Goal: Transaction & Acquisition: Purchase product/service

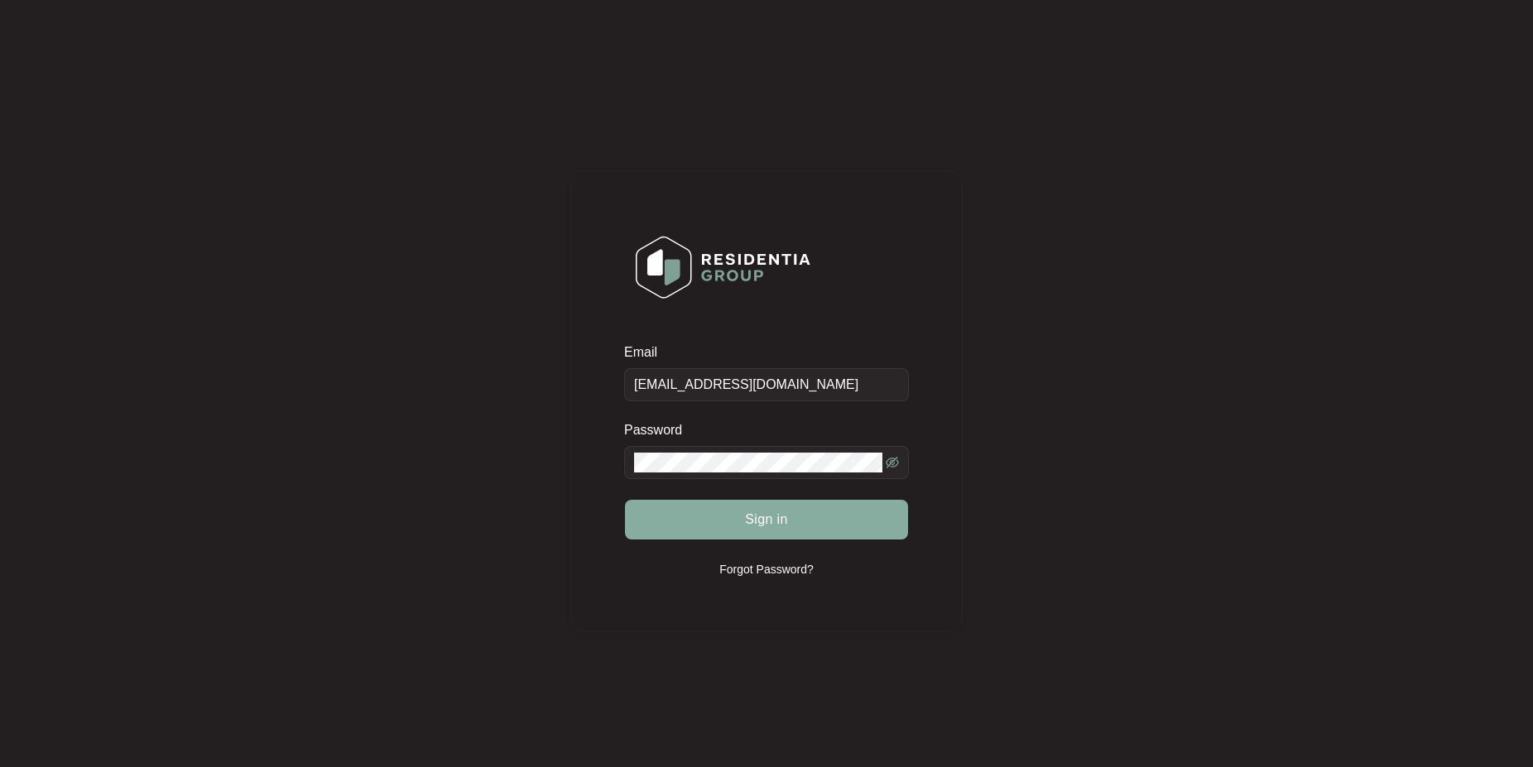
click at [715, 524] on button "Sign in" at bounding box center [766, 520] width 283 height 40
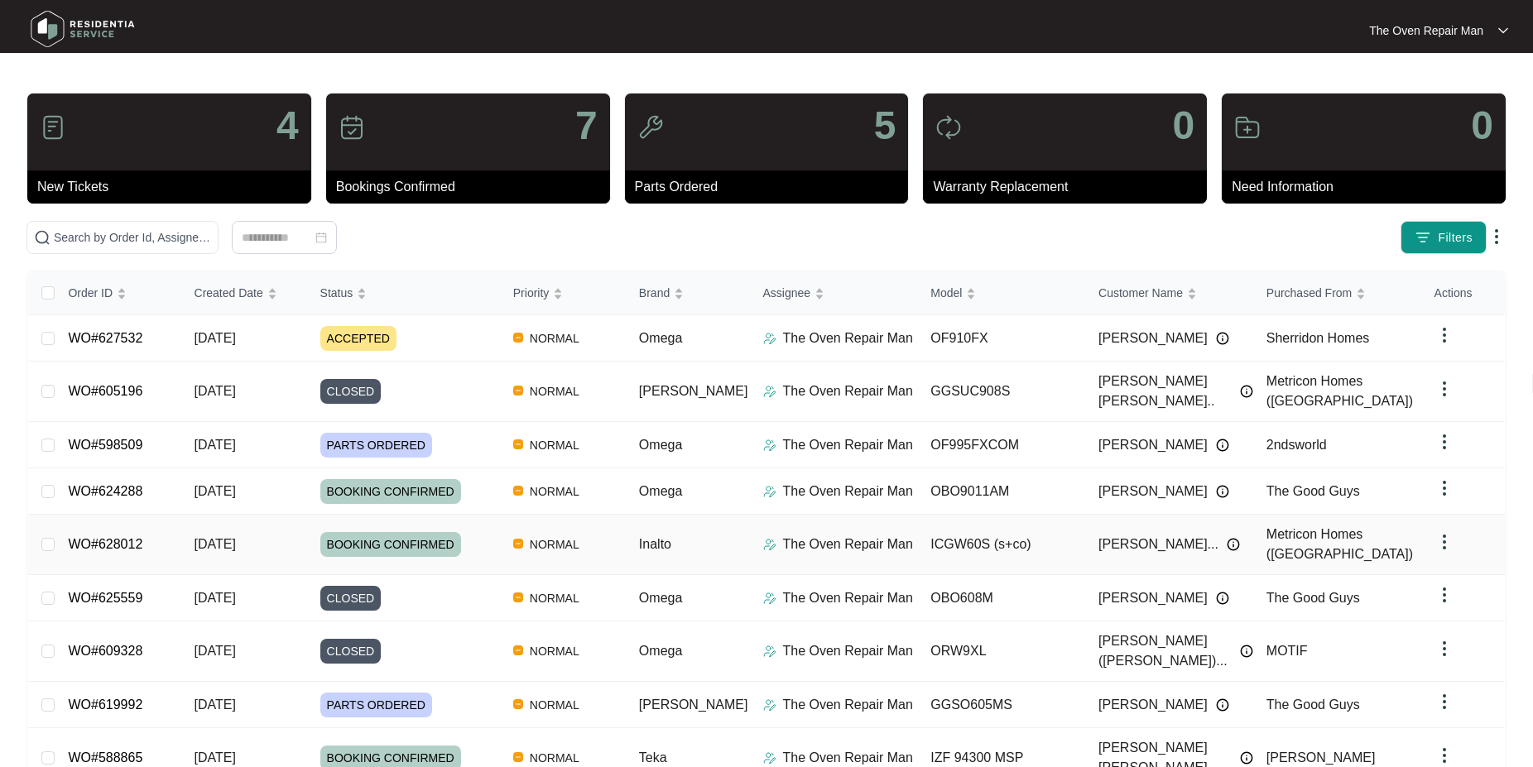
click at [60, 516] on td "WO#628012" at bounding box center [118, 545] width 126 height 60
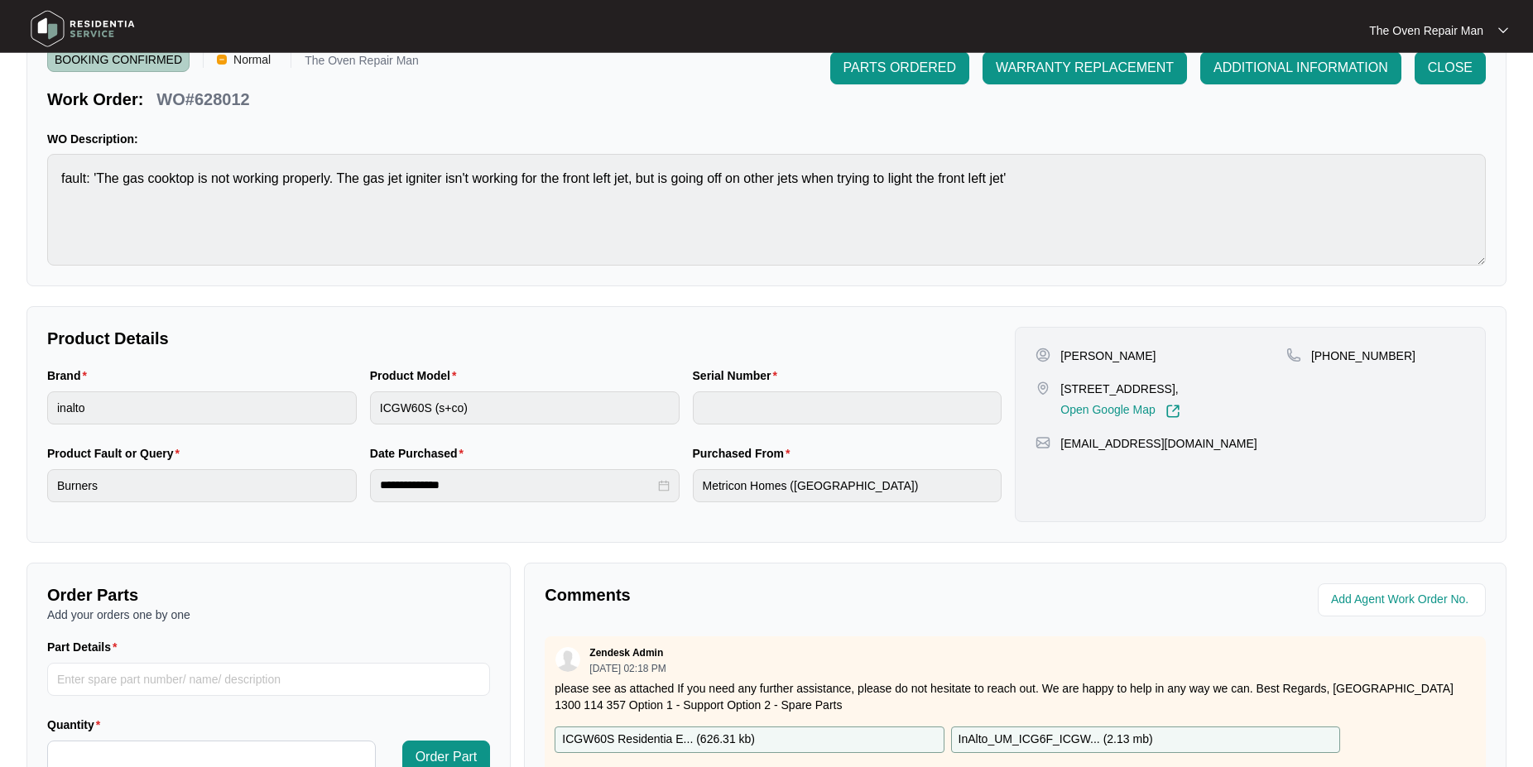
scroll to position [253, 0]
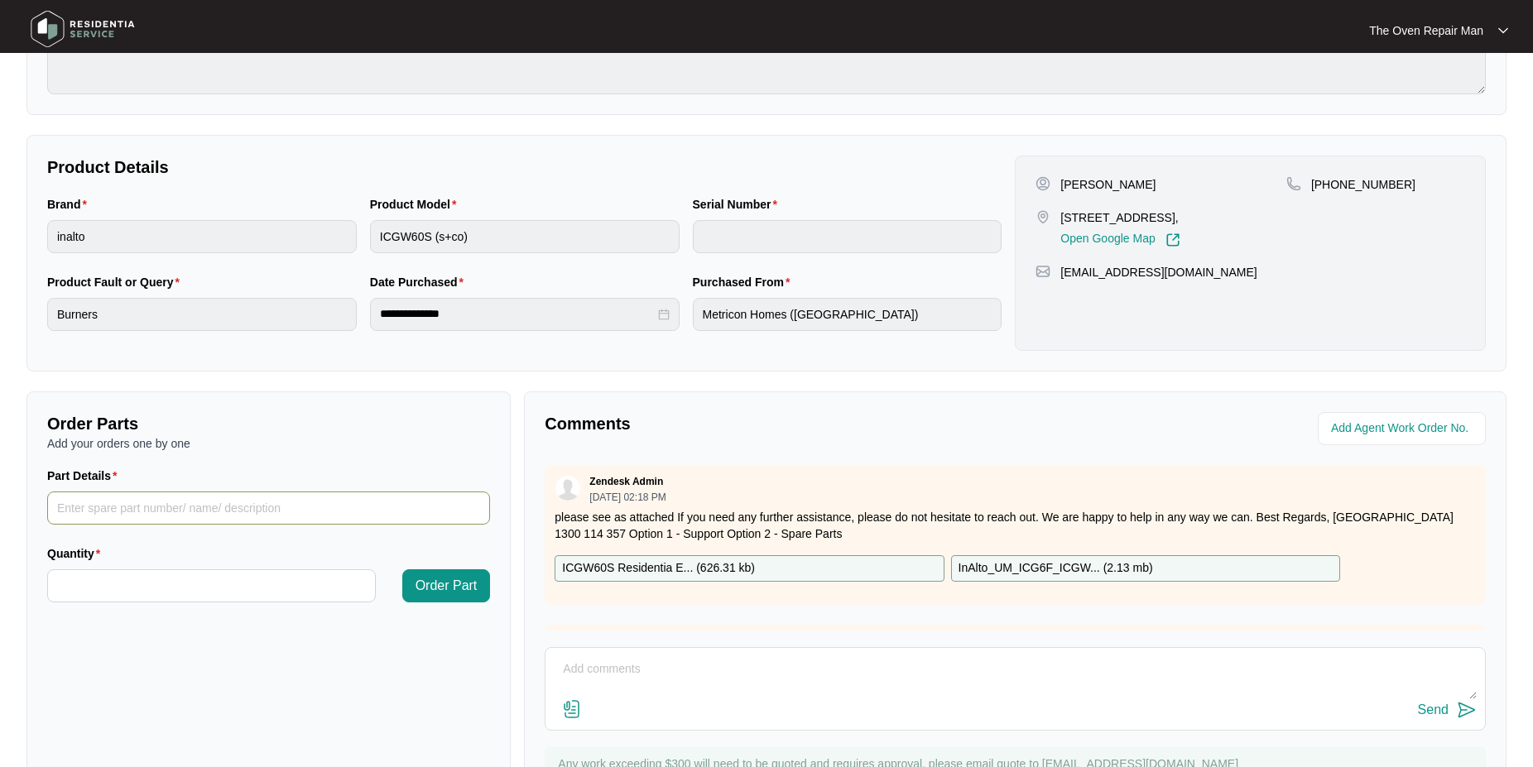
click at [252, 511] on input "Part Details" at bounding box center [268, 508] width 443 height 33
type input "Wok Ignitor"
click at [252, 587] on input "Quantity" at bounding box center [211, 585] width 327 height 31
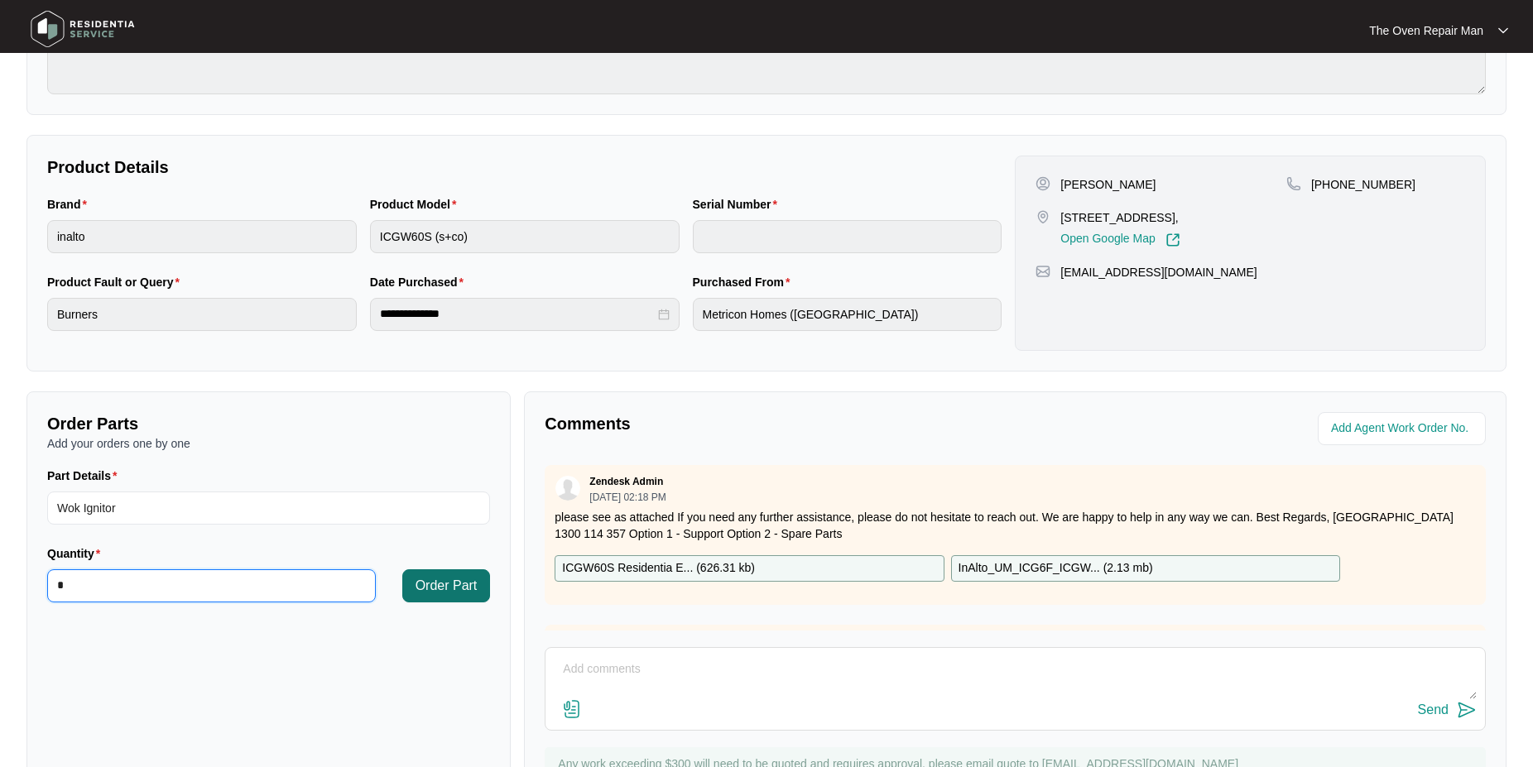
type input "*"
click at [452, 587] on span "Order Part" at bounding box center [446, 586] width 62 height 20
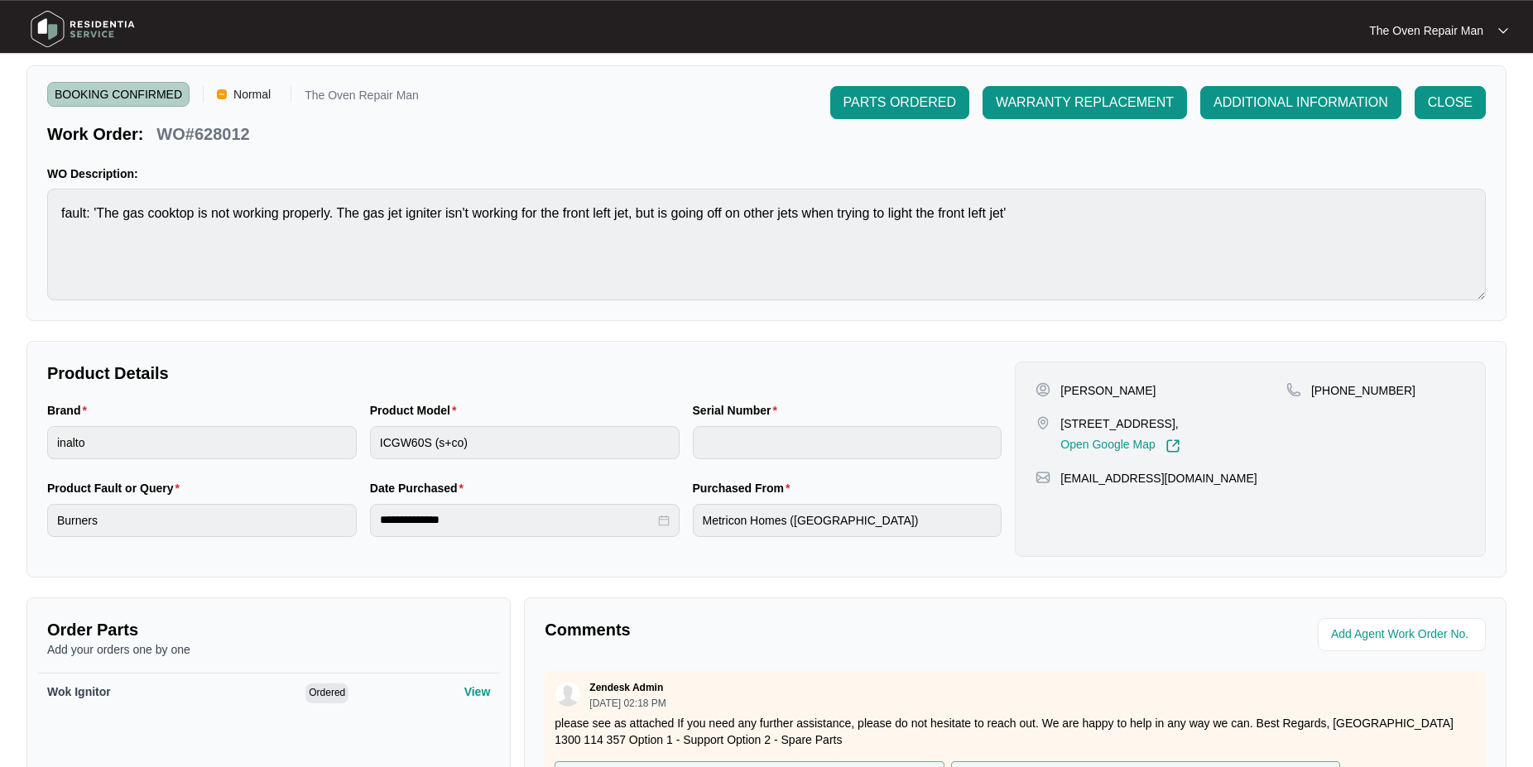
scroll to position [0, 0]
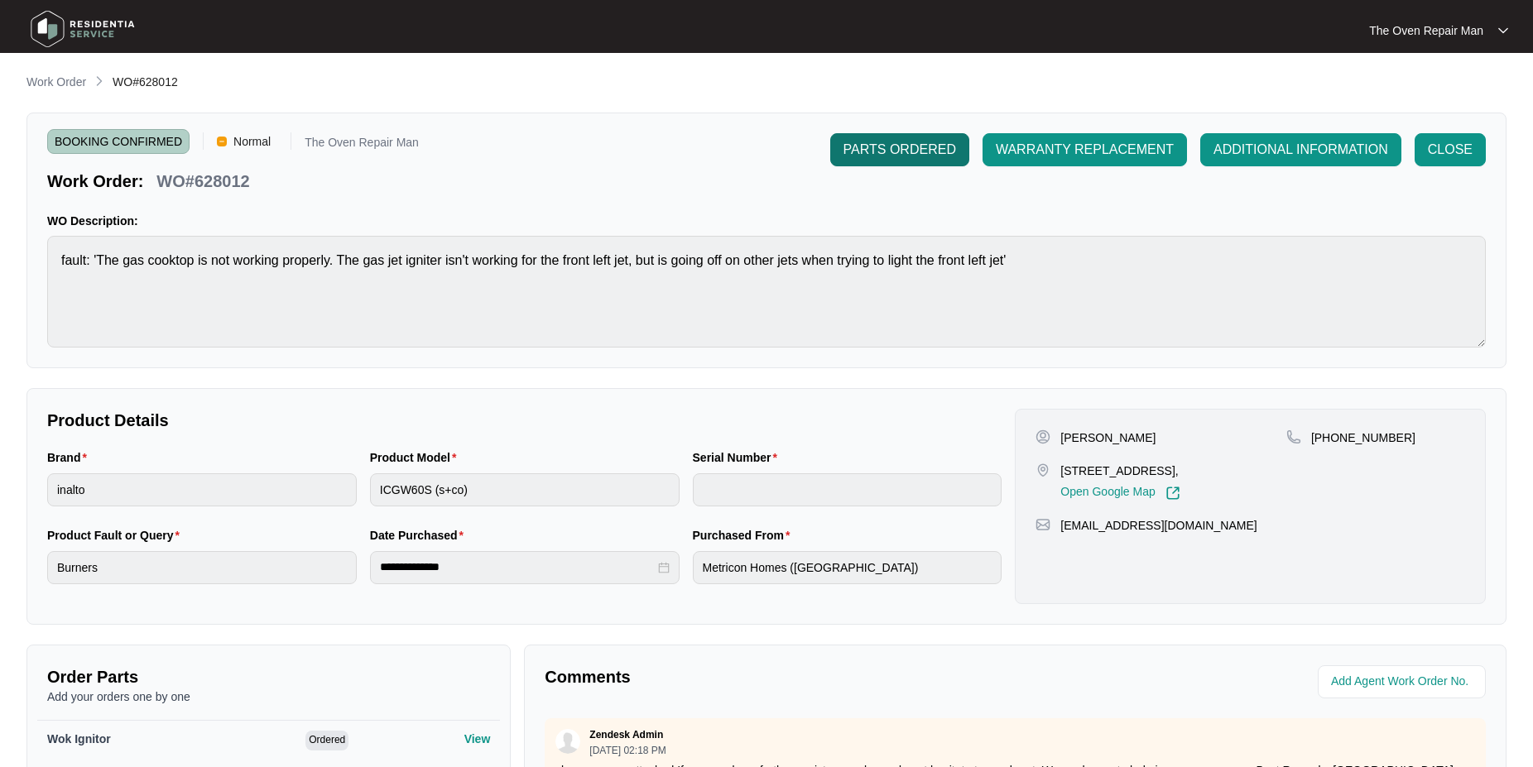
click at [883, 148] on span "PARTS ORDERED" at bounding box center [899, 150] width 113 height 20
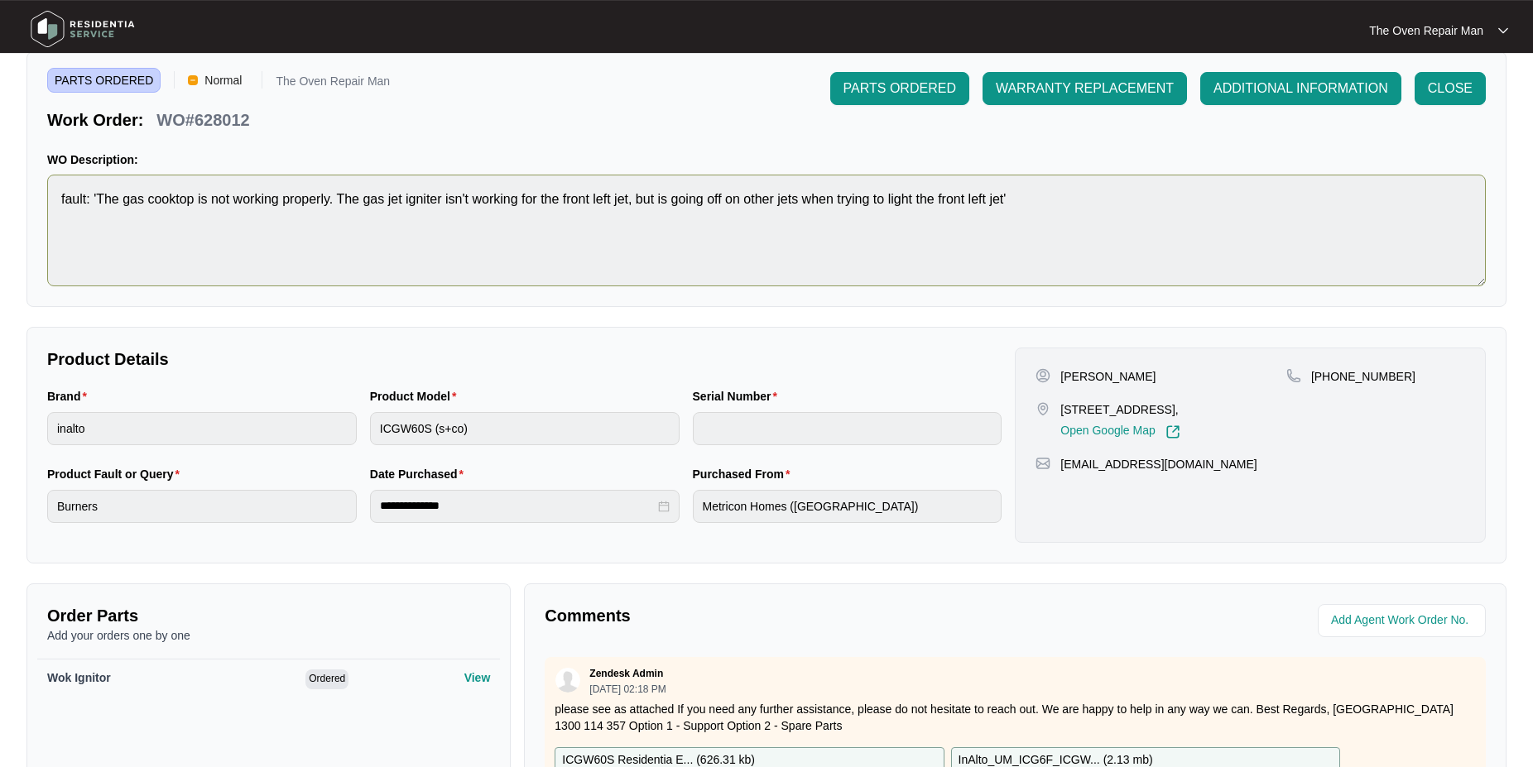
scroll to position [333, 0]
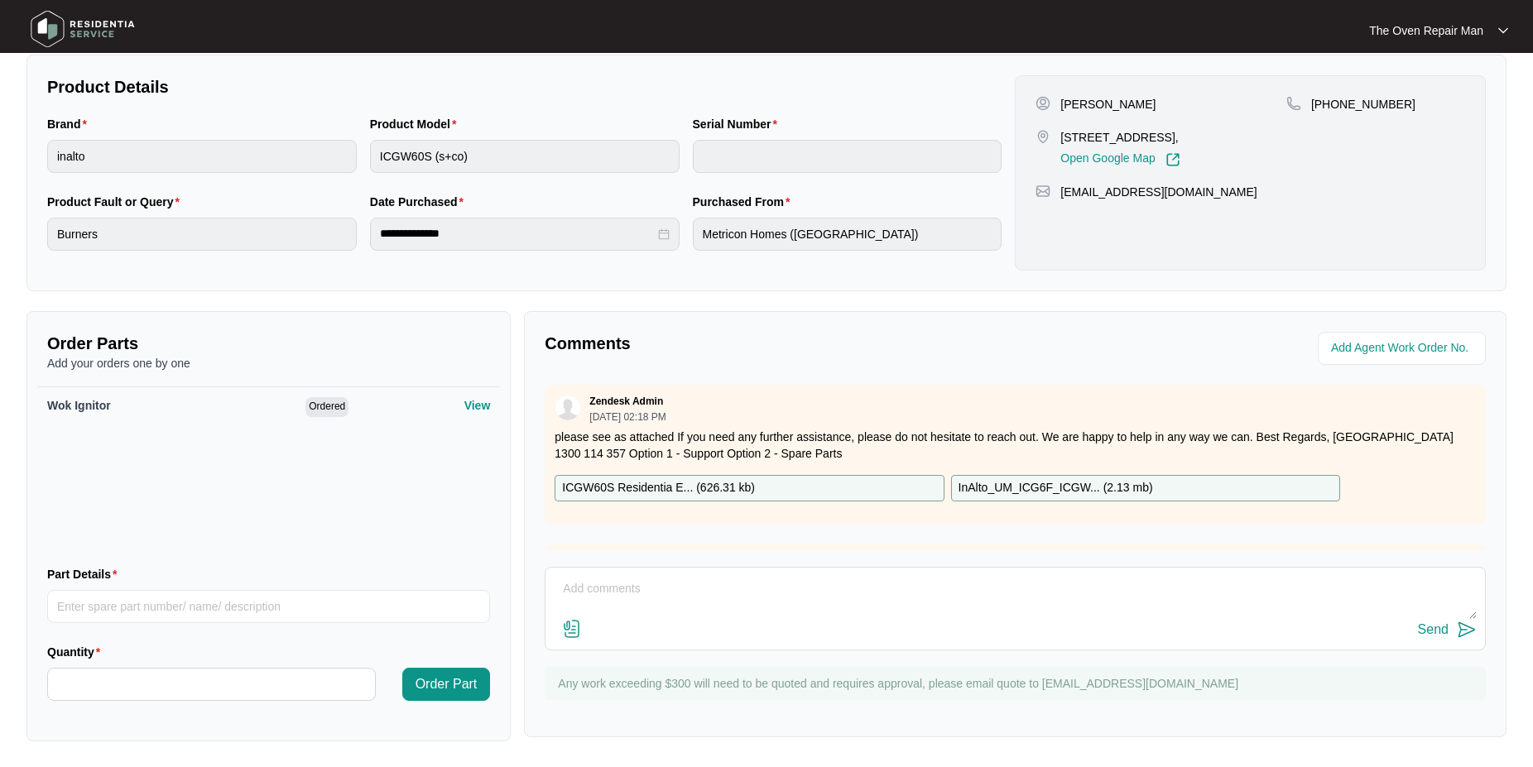
click at [701, 573] on div "Send" at bounding box center [1014, 609] width 941 height 84
click at [703, 596] on textarea at bounding box center [1015, 597] width 923 height 43
type textarea "PO [STREET_ADDRESS] ( close 2.30pm Fridays"
click at [1460, 631] on img at bounding box center [1466, 630] width 20 height 20
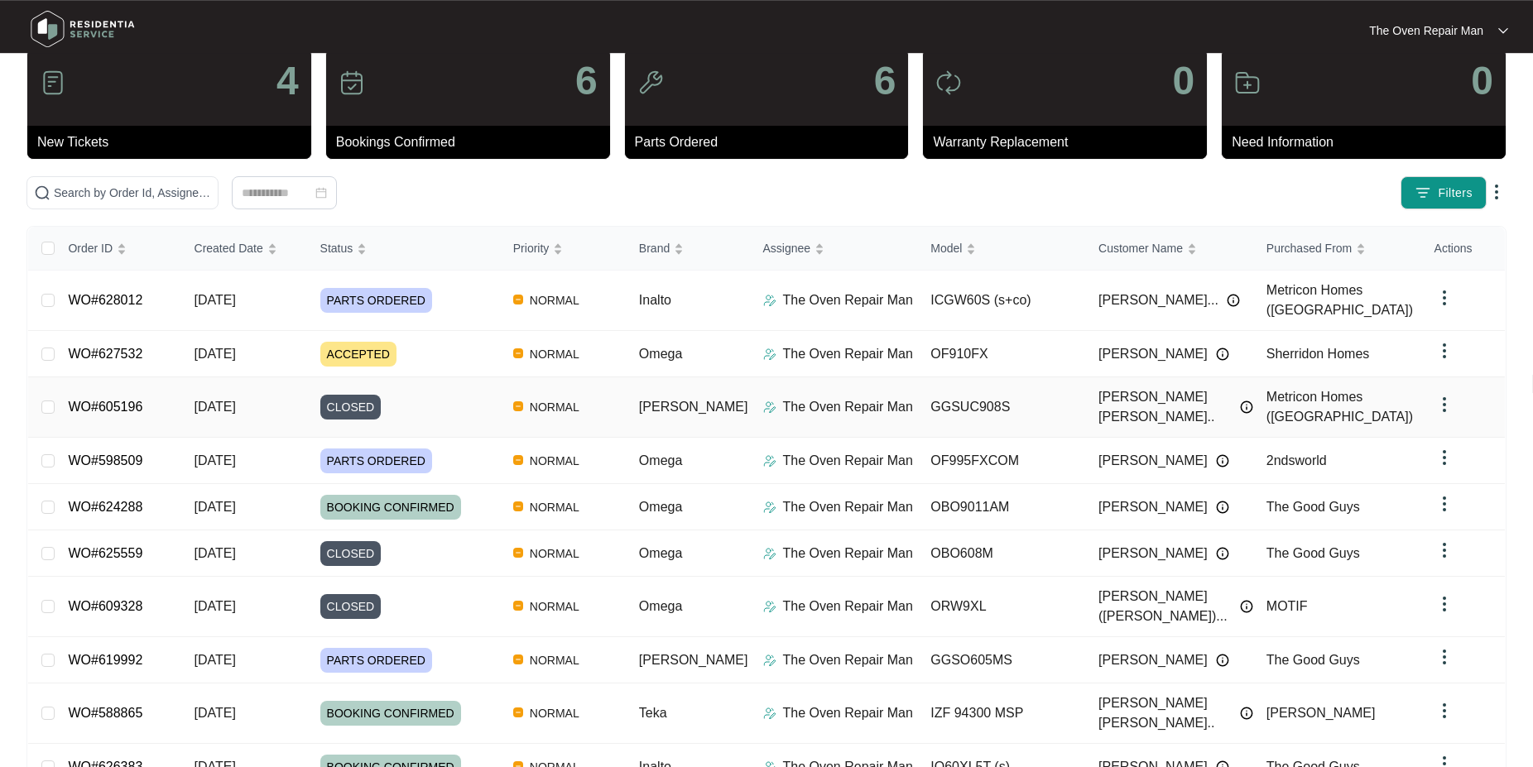
scroll to position [84, 0]
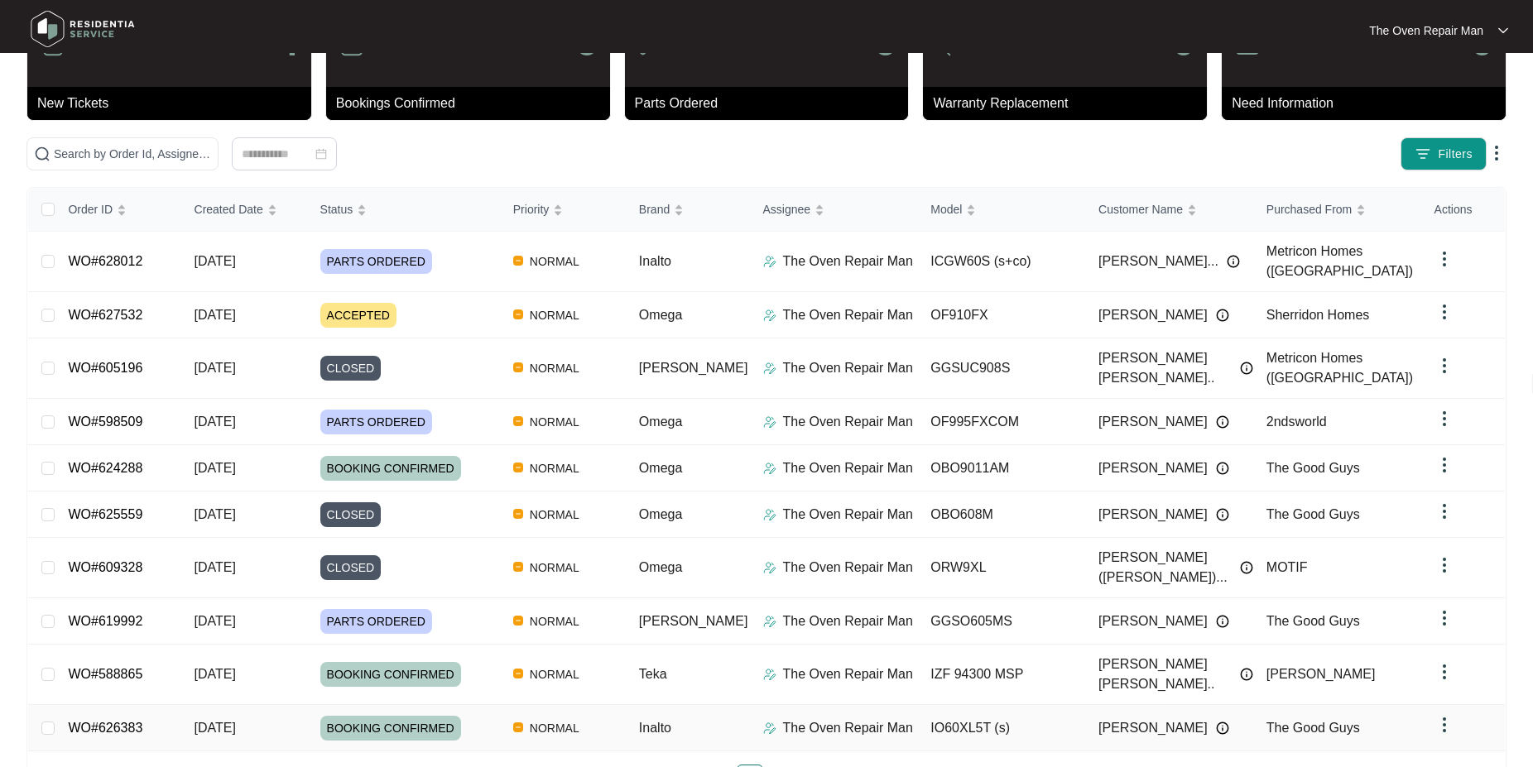
click at [113, 721] on link "WO#626383" at bounding box center [105, 728] width 74 height 14
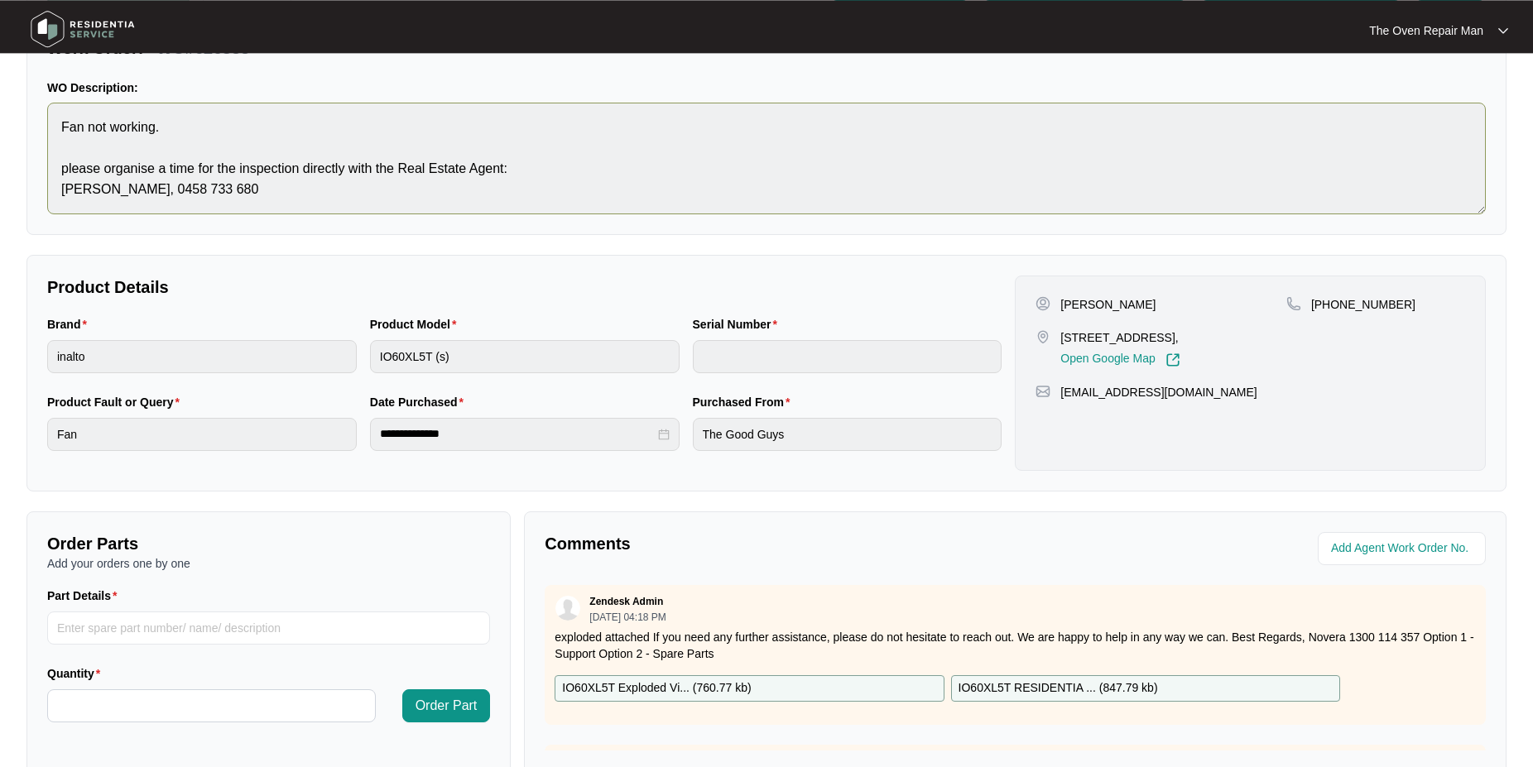
scroll to position [169, 0]
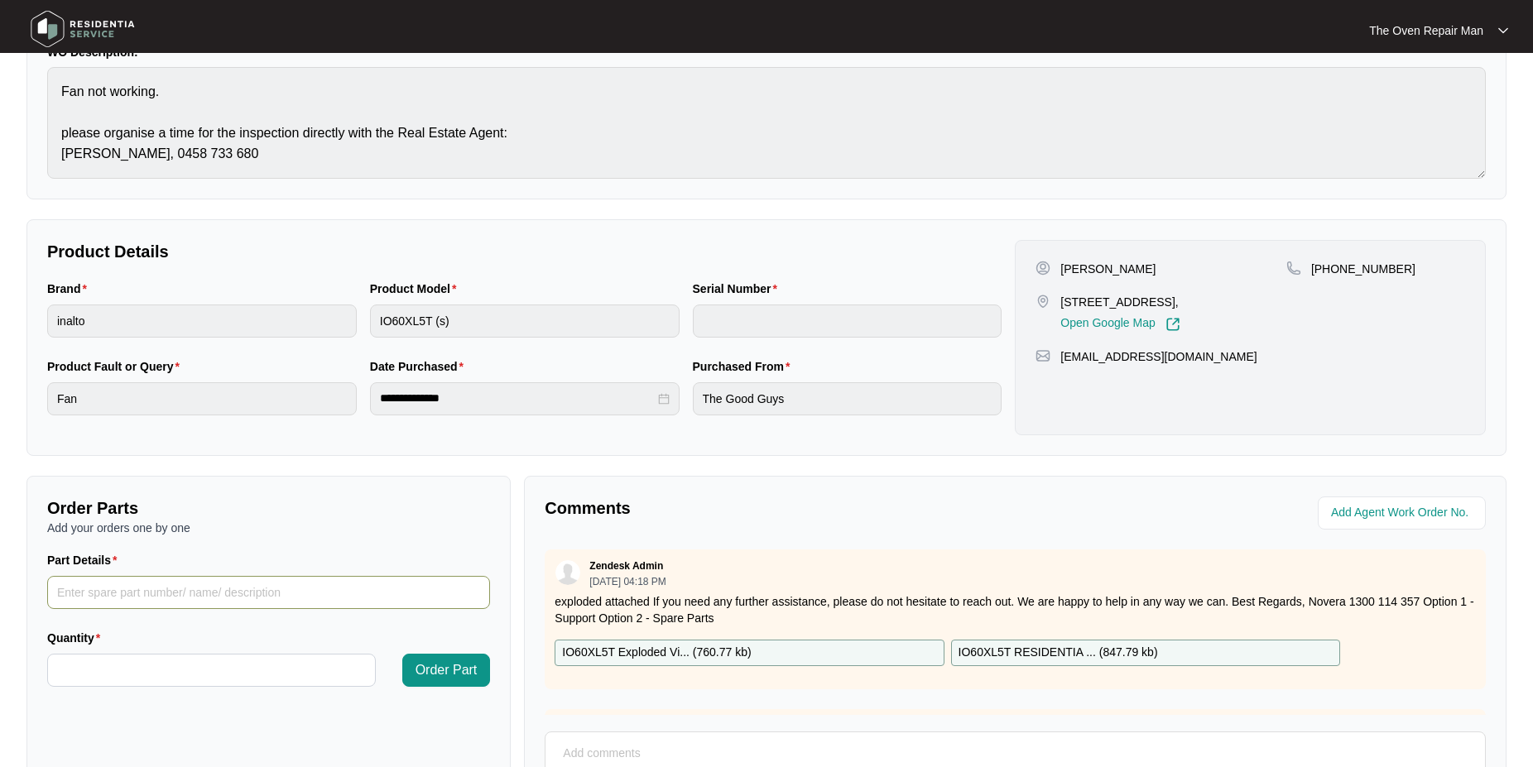
click at [281, 594] on input "Part Details" at bounding box center [268, 592] width 443 height 33
type input "Fan Forced Fan Motor"
click at [151, 668] on input "Quantity" at bounding box center [211, 670] width 327 height 31
type input "*"
click at [458, 674] on span "Order Part" at bounding box center [446, 670] width 62 height 20
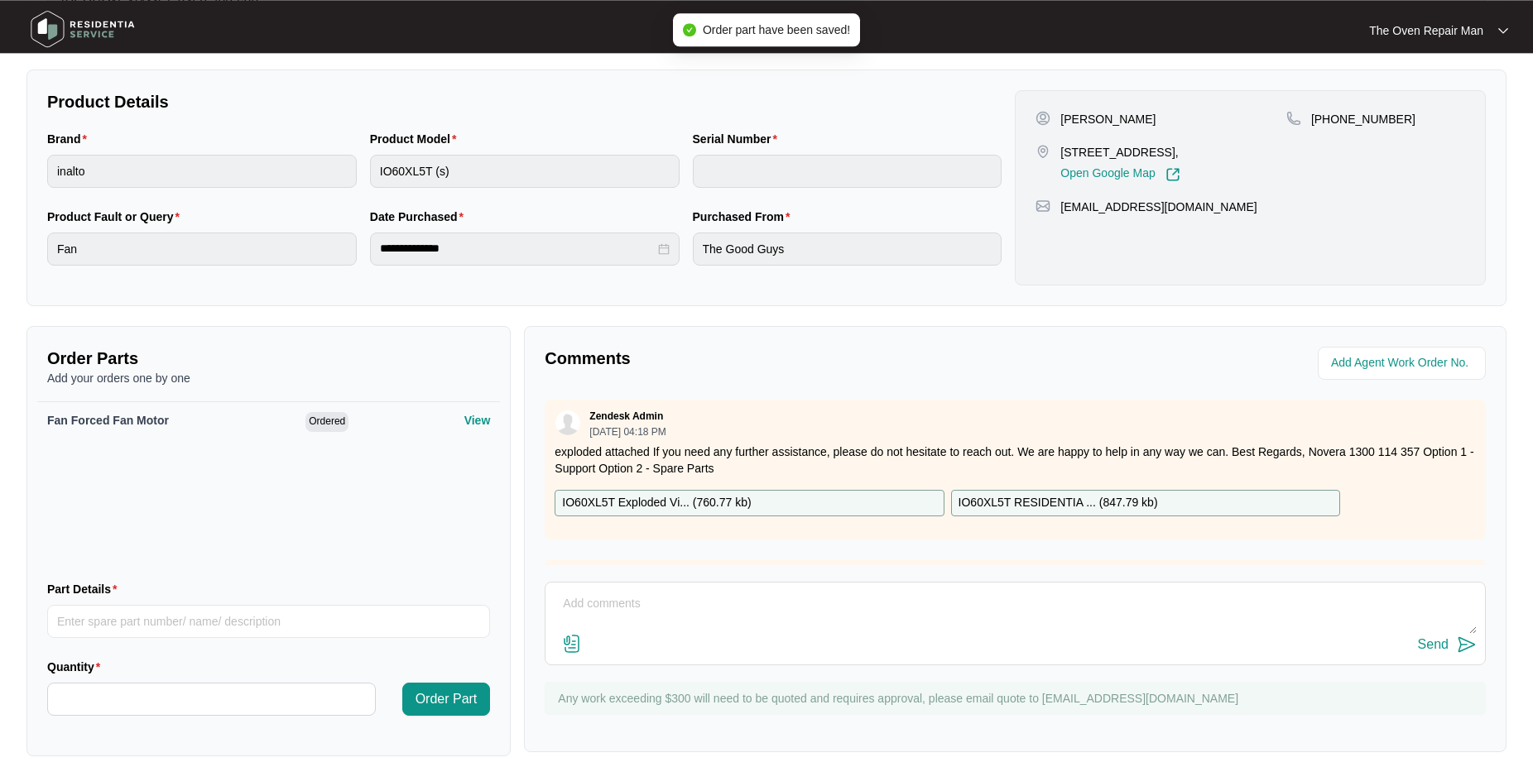
scroll to position [333, 0]
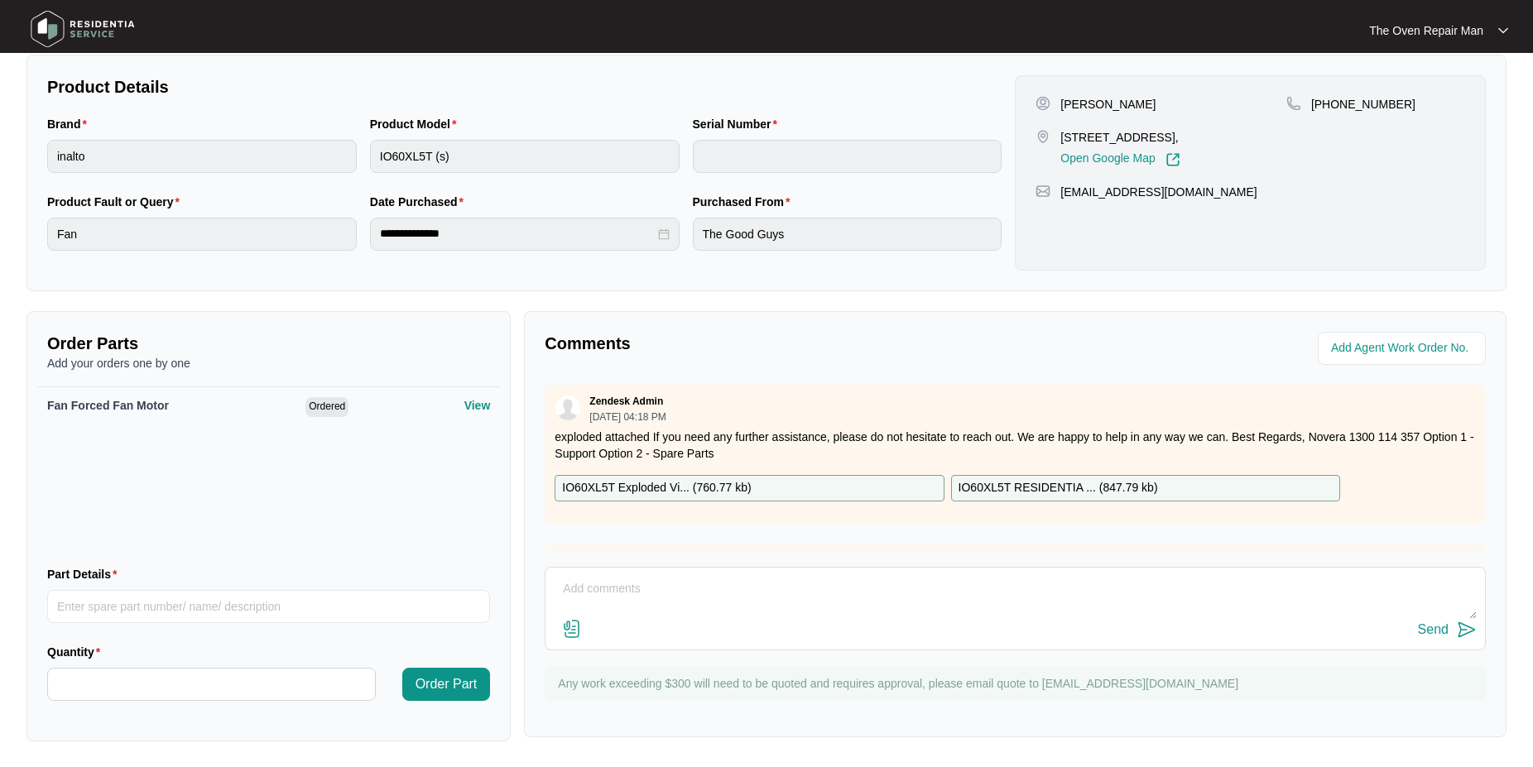
click at [592, 577] on textarea at bounding box center [1015, 597] width 923 height 43
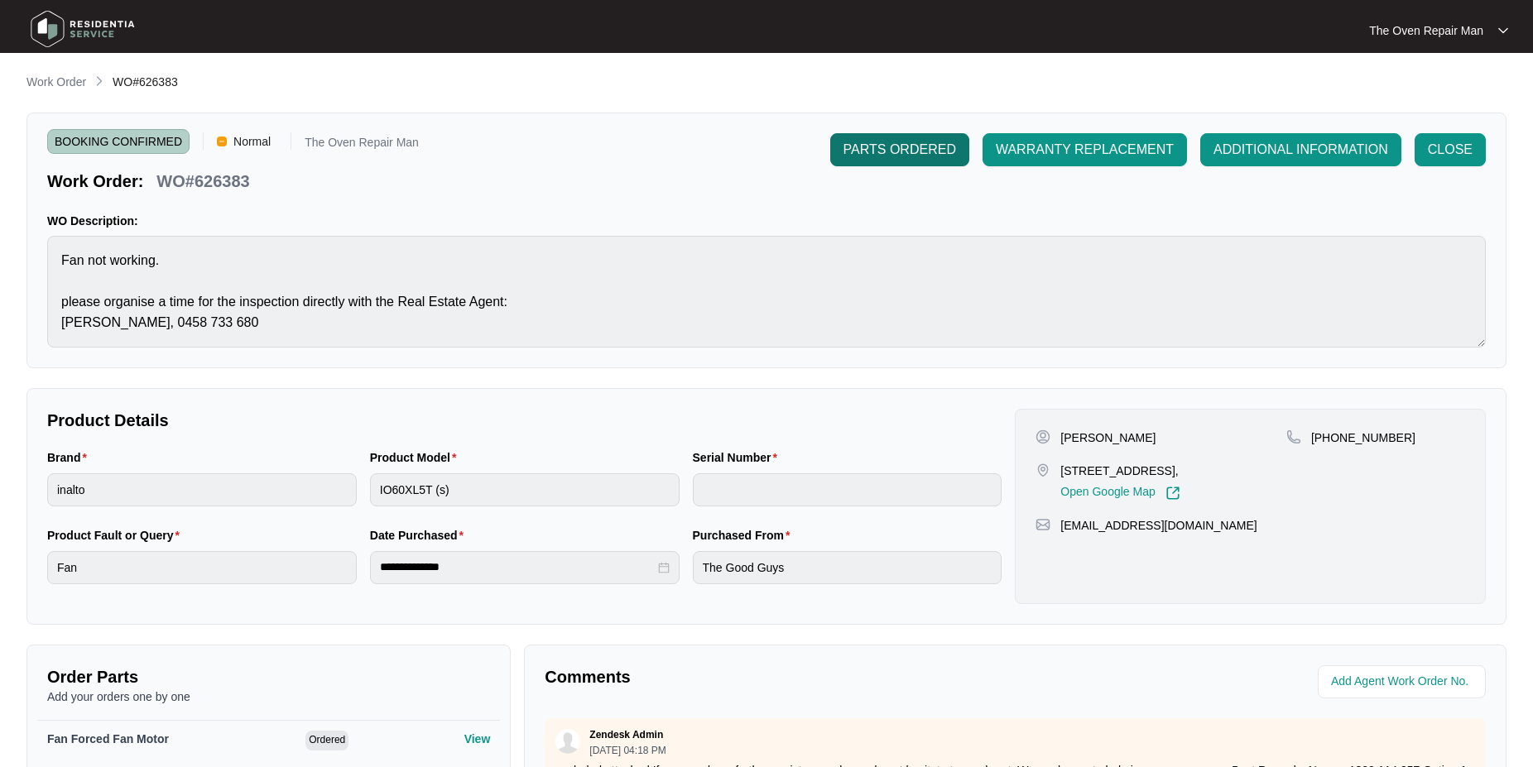
type textarea "PO 11395T Address [STREET_ADDRESS] ( Close 2.30pm Fridays )"
click at [881, 154] on span "PARTS ORDERED" at bounding box center [899, 150] width 113 height 20
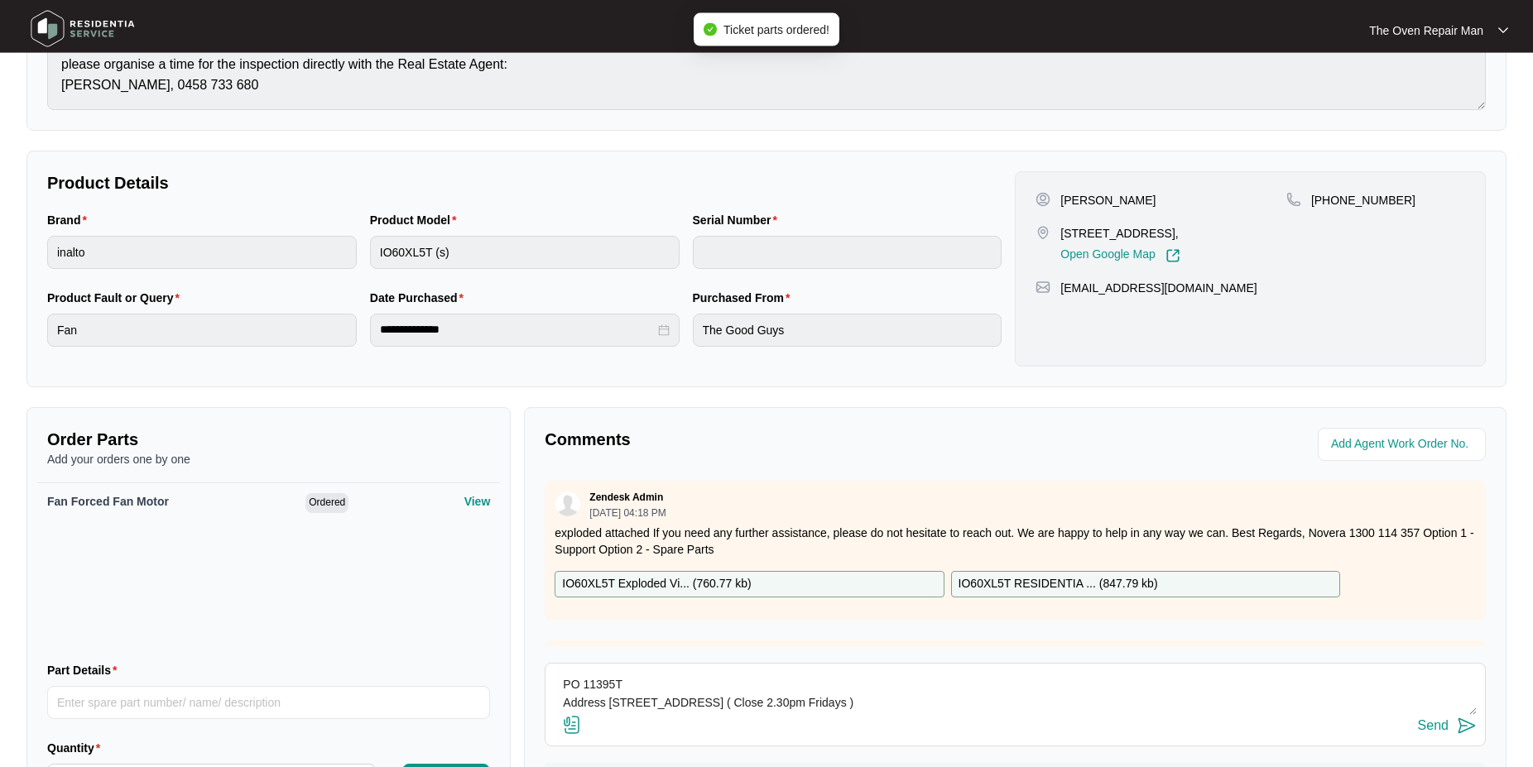
scroll to position [333, 0]
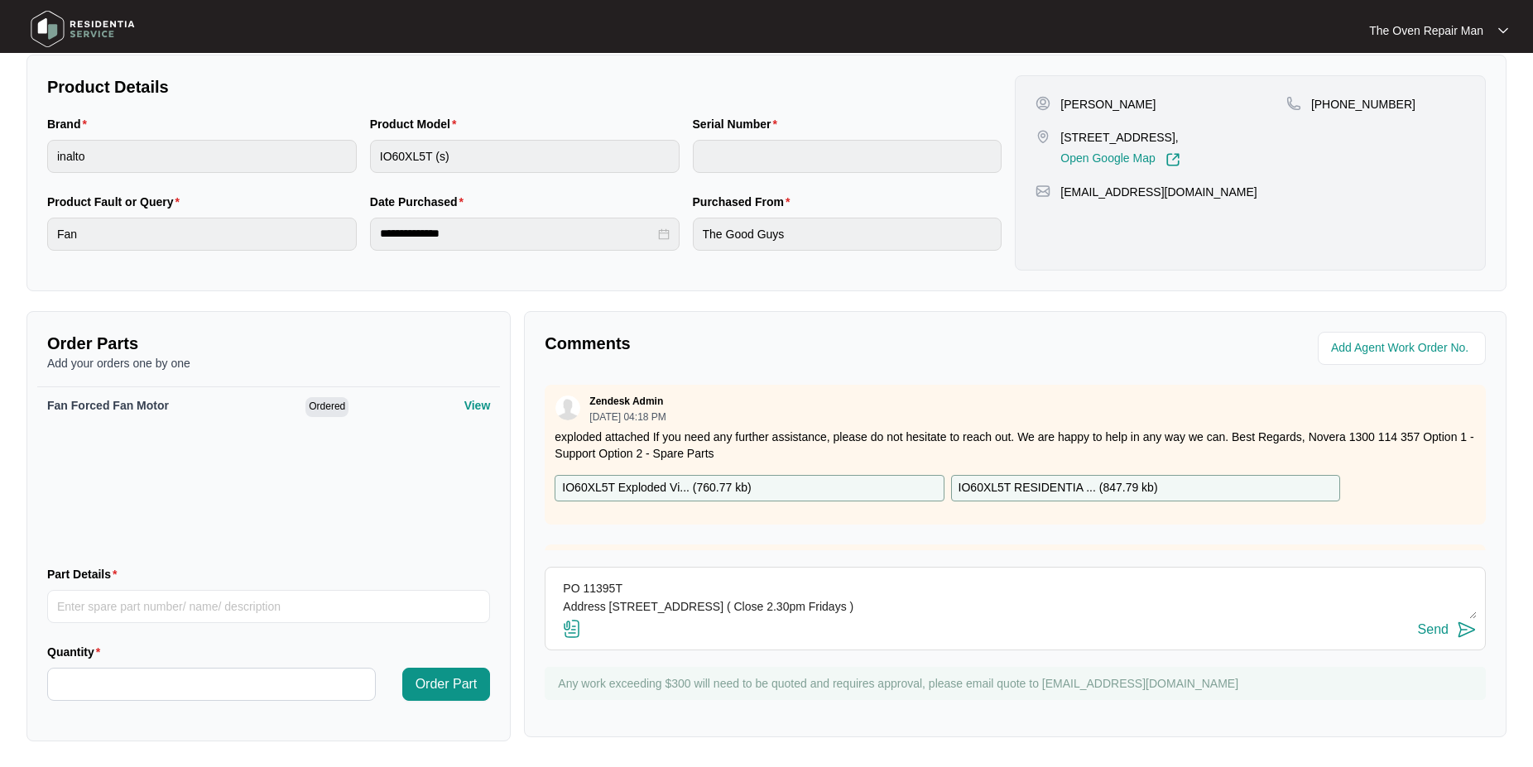
click at [1458, 631] on img at bounding box center [1466, 630] width 20 height 20
